Goal: Navigation & Orientation: Understand site structure

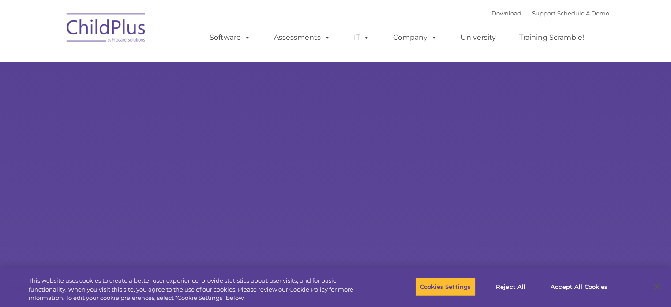
select select "MEDIUM"
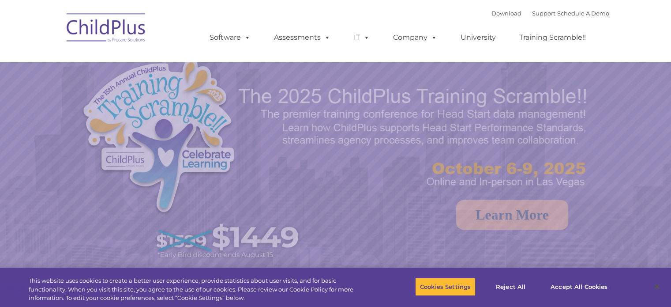
select select "MEDIUM"
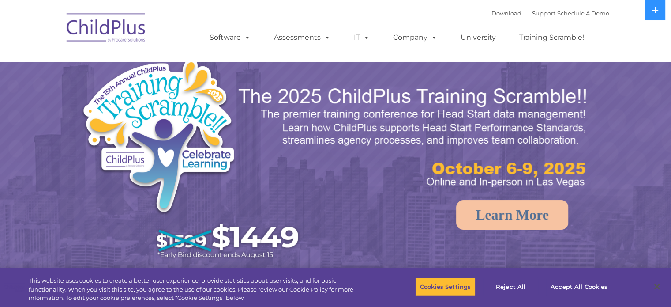
select select "MEDIUM"
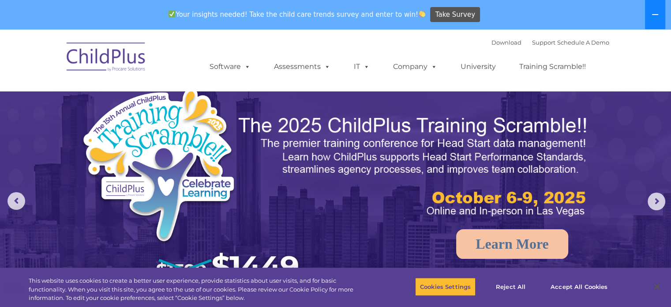
click at [659, 9] on button at bounding box center [655, 14] width 20 height 29
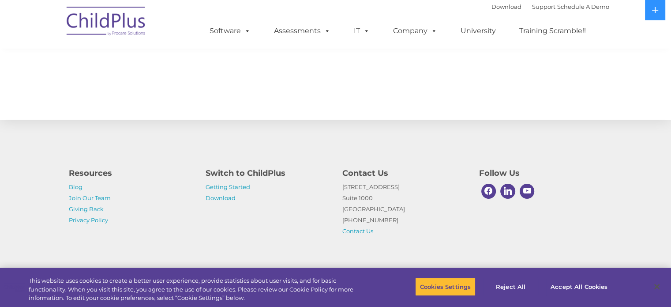
scroll to position [984, 0]
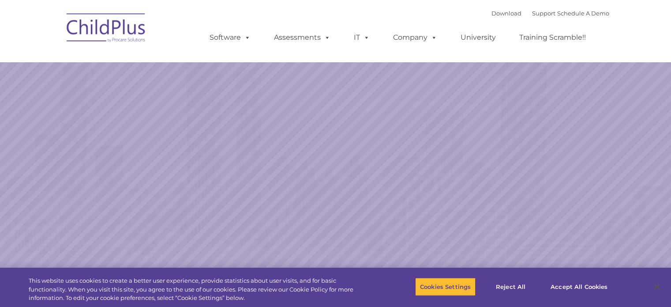
select select "MEDIUM"
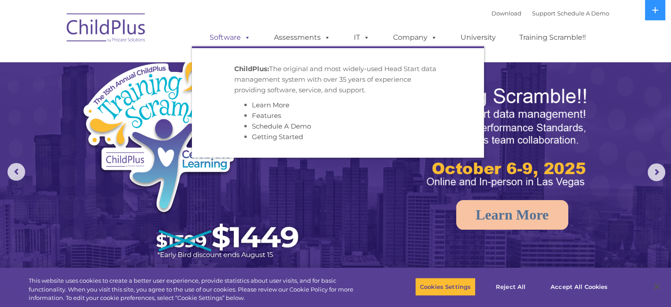
click at [235, 36] on link "Software" at bounding box center [230, 38] width 59 height 18
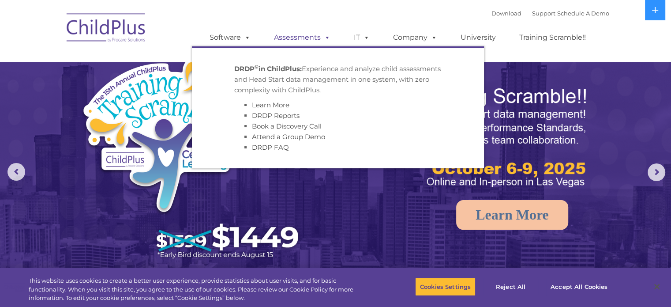
click at [294, 37] on link "Assessments" at bounding box center [302, 38] width 74 height 18
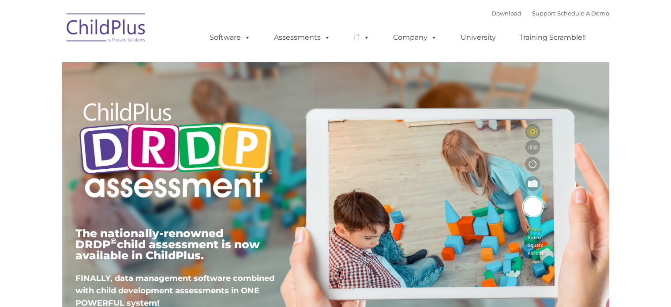
type input ""
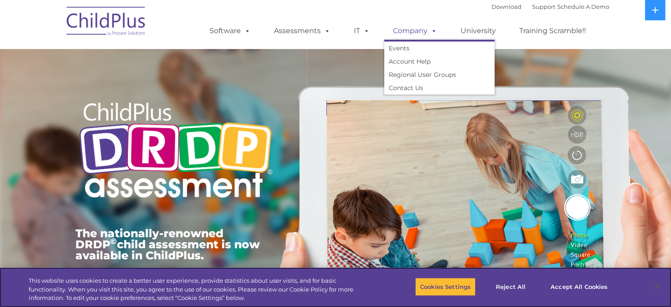
click at [412, 32] on link "Company" at bounding box center [415, 31] width 62 height 18
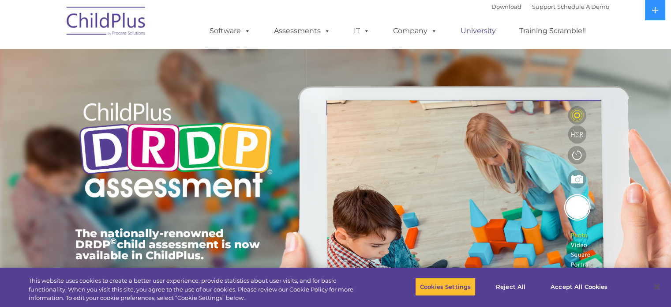
click at [470, 32] on link "University" at bounding box center [478, 31] width 53 height 18
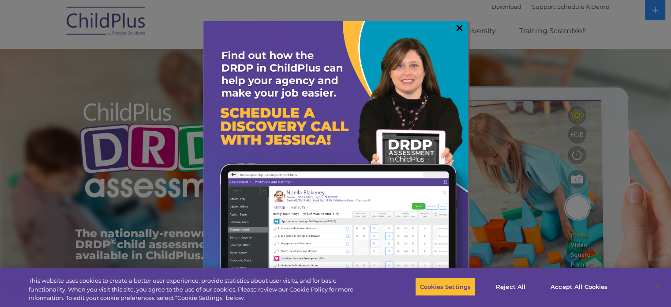
click at [461, 26] on link "×" at bounding box center [459, 27] width 10 height 9
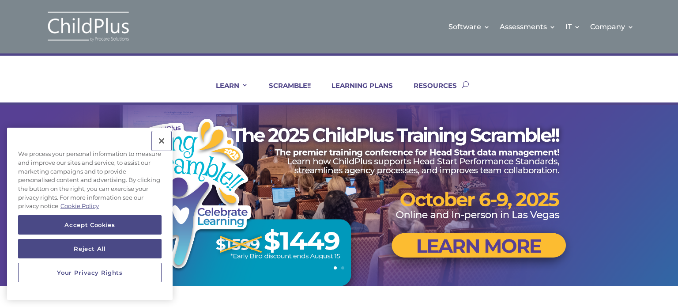
click at [165, 143] on button "Close" at bounding box center [161, 140] width 19 height 19
